Goal: Entertainment & Leisure: Browse casually

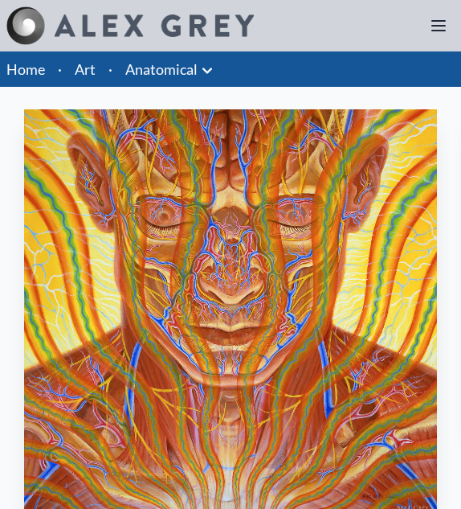
scroll to position [50, 0]
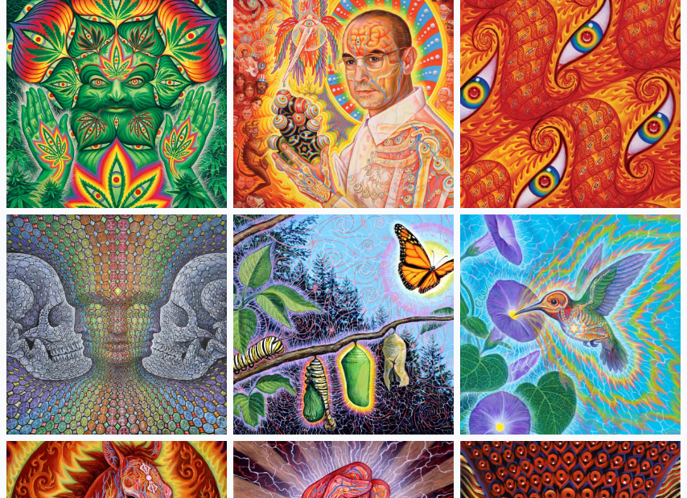
scroll to position [9250, 0]
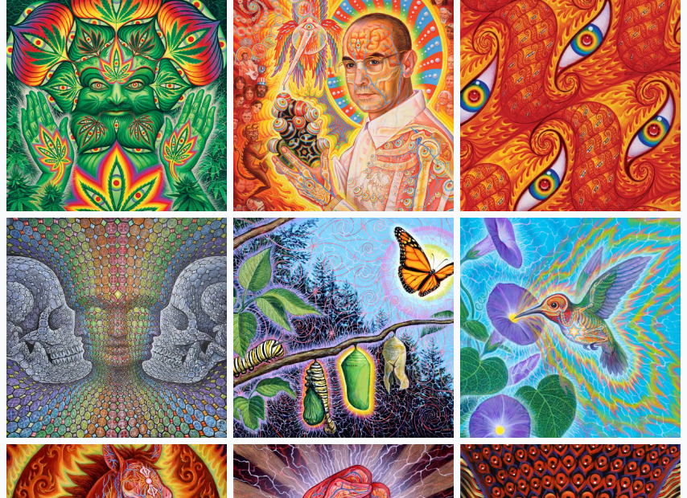
click at [461, 145] on img at bounding box center [570, 101] width 220 height 220
click at [103, 315] on img at bounding box center [116, 328] width 220 height 220
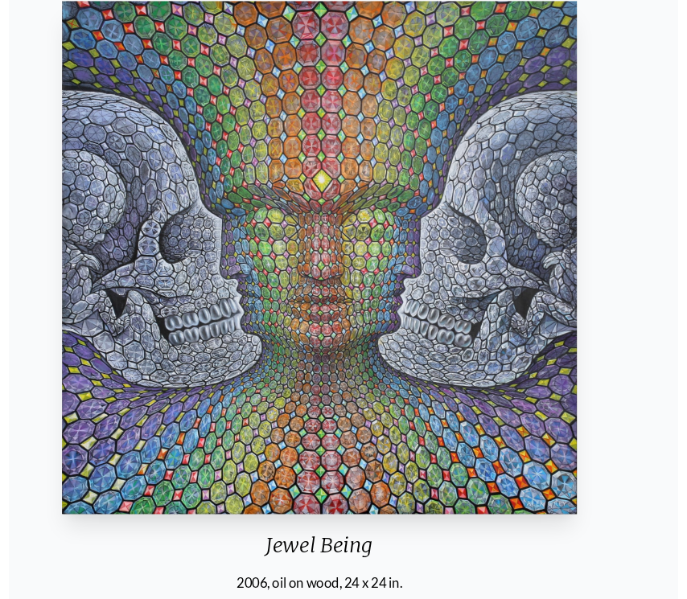
scroll to position [101, 0]
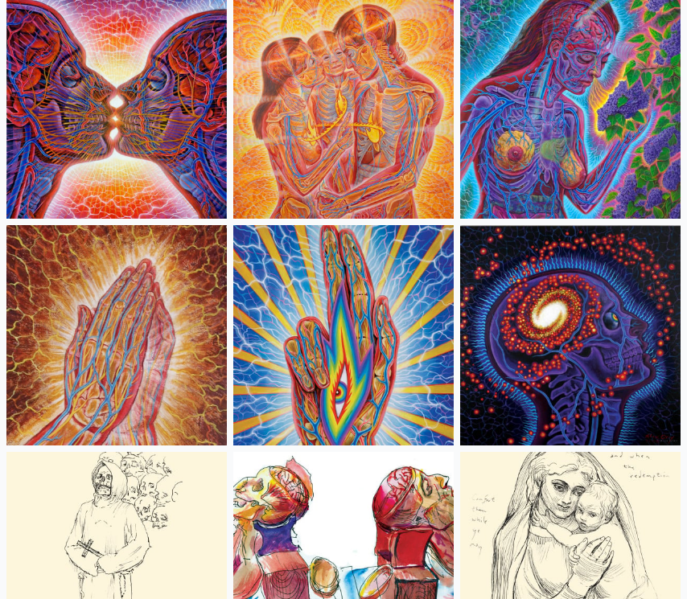
scroll to position [6974, 0]
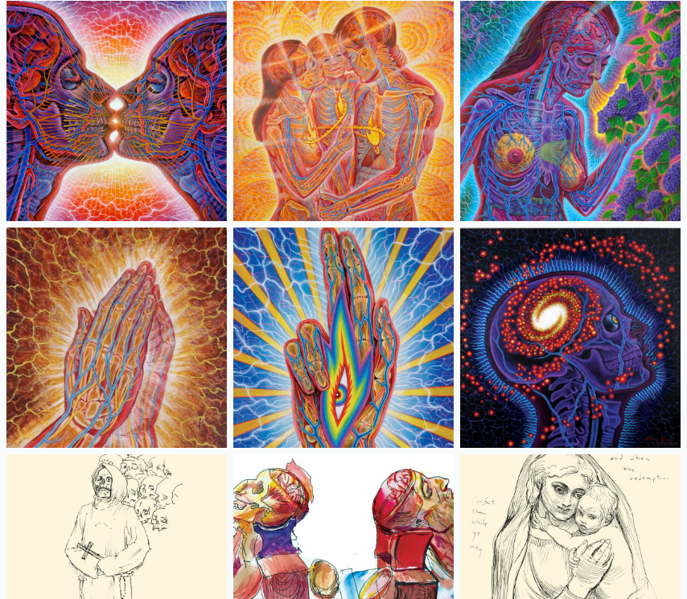
click at [389, 379] on img at bounding box center [343, 338] width 220 height 220
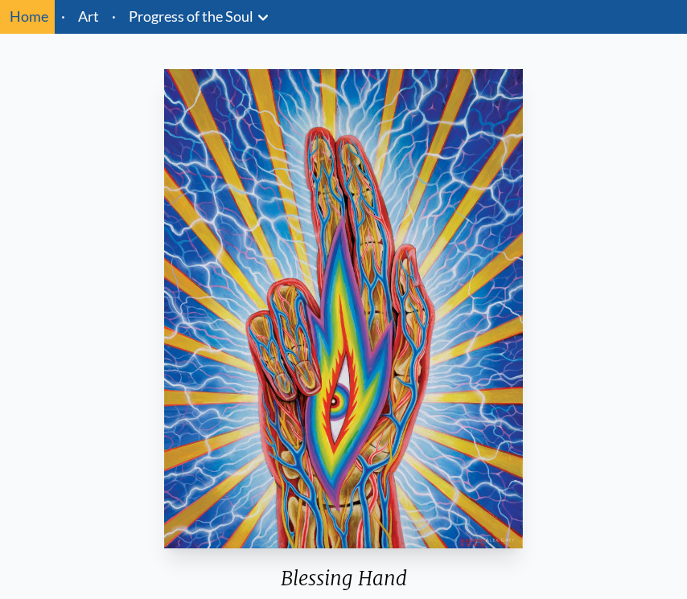
scroll to position [53, 0]
